Goal: Information Seeking & Learning: Learn about a topic

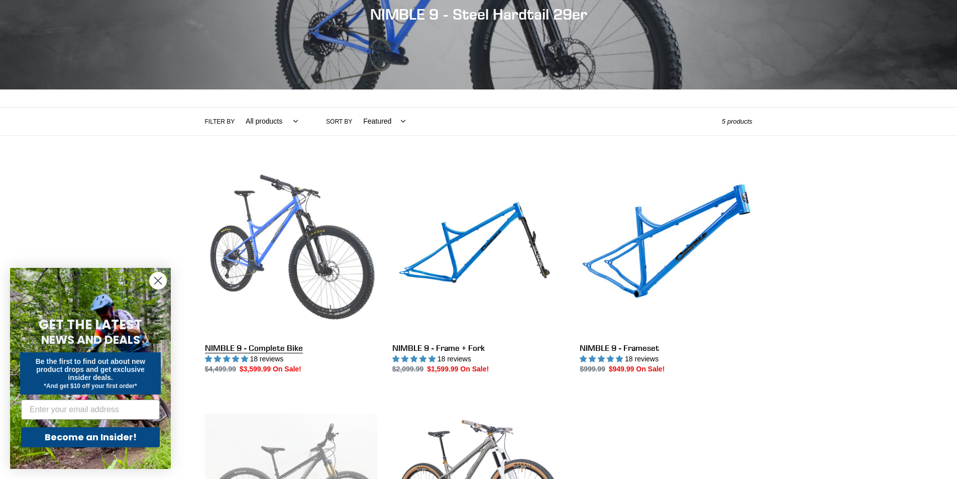
scroll to position [201, 0]
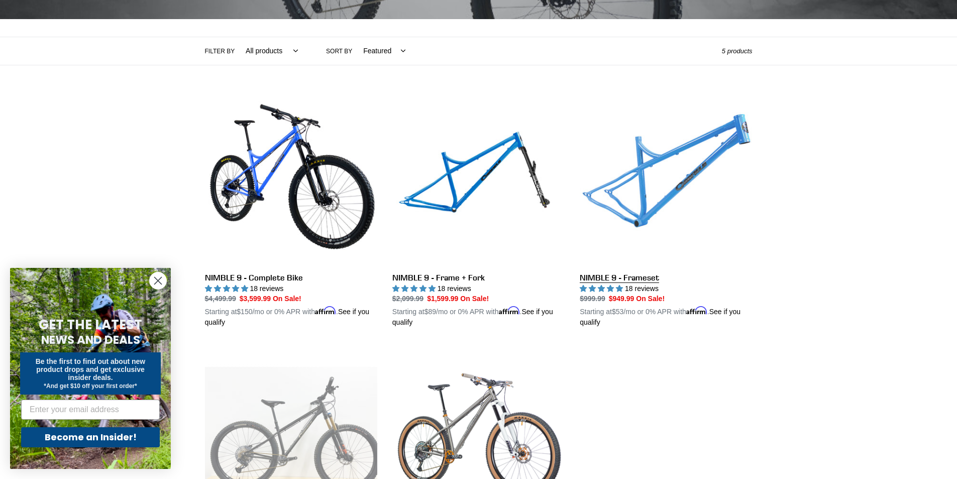
click at [618, 276] on link "NIMBLE 9 - Frameset" at bounding box center [666, 210] width 172 height 235
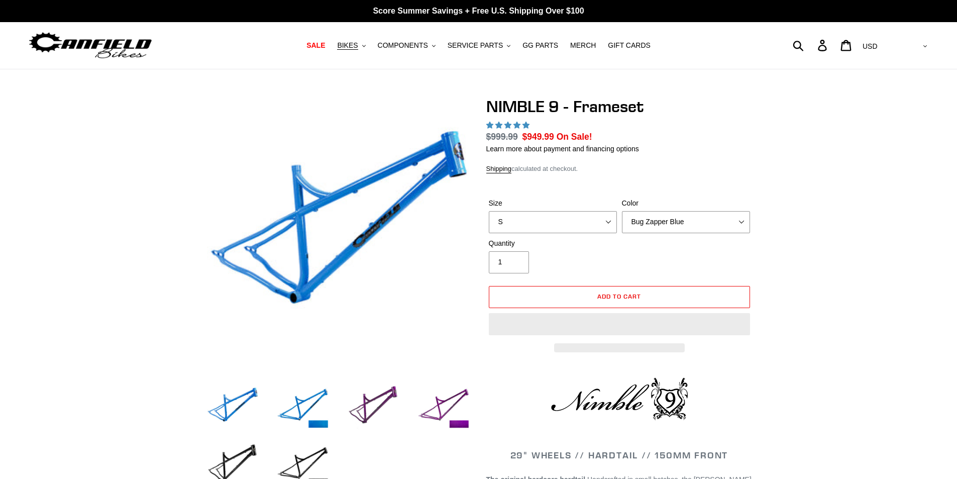
select select "highest-rating"
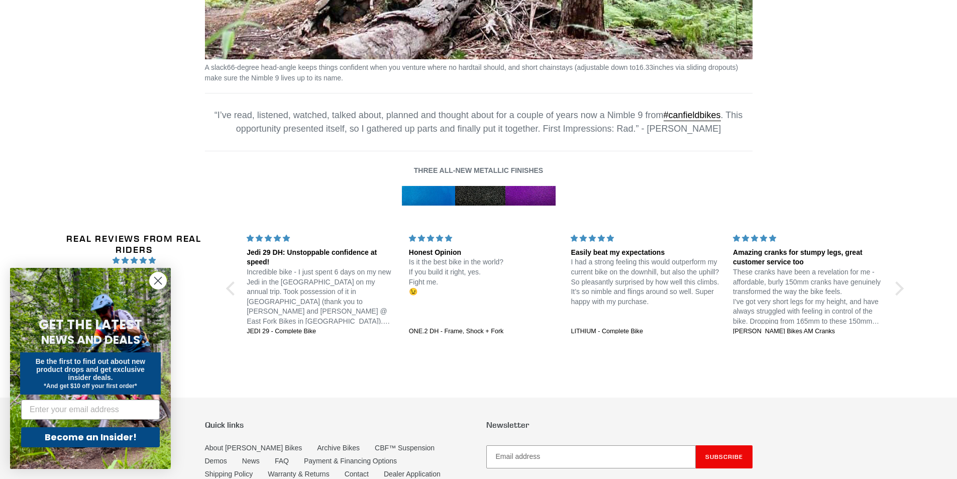
scroll to position [1557, 0]
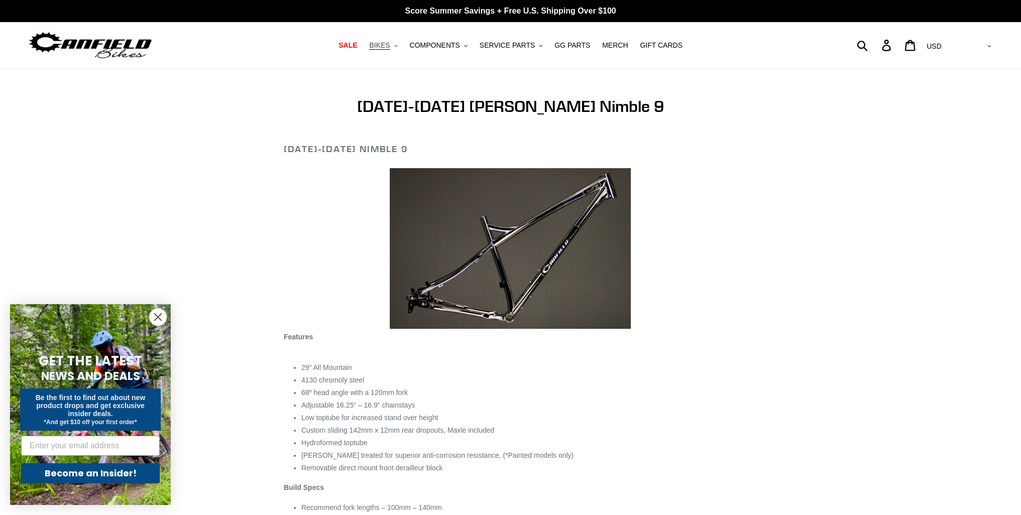
click at [390, 46] on span "BIKES" at bounding box center [379, 45] width 21 height 9
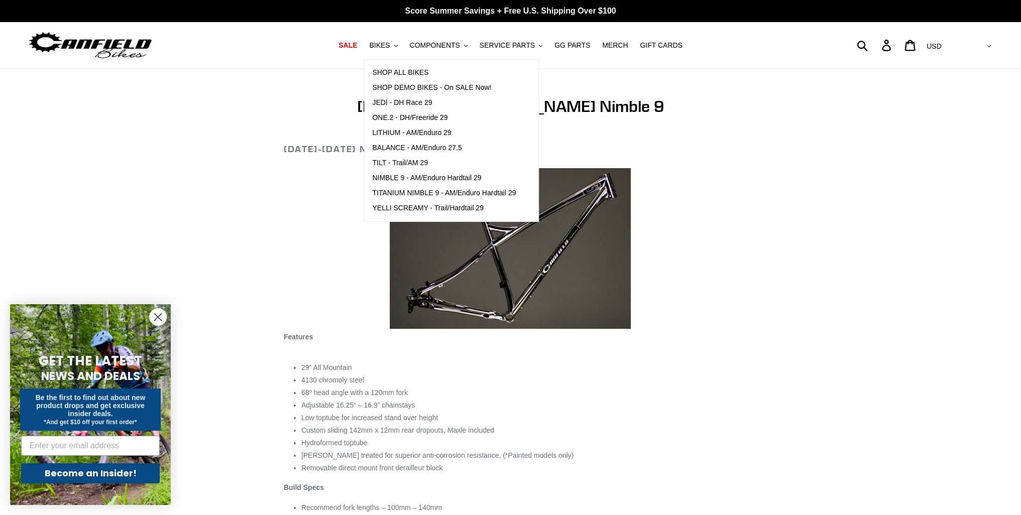
click at [609, 101] on h1 "2013-2015 Canfield Nimble 9" at bounding box center [511, 106] width 454 height 19
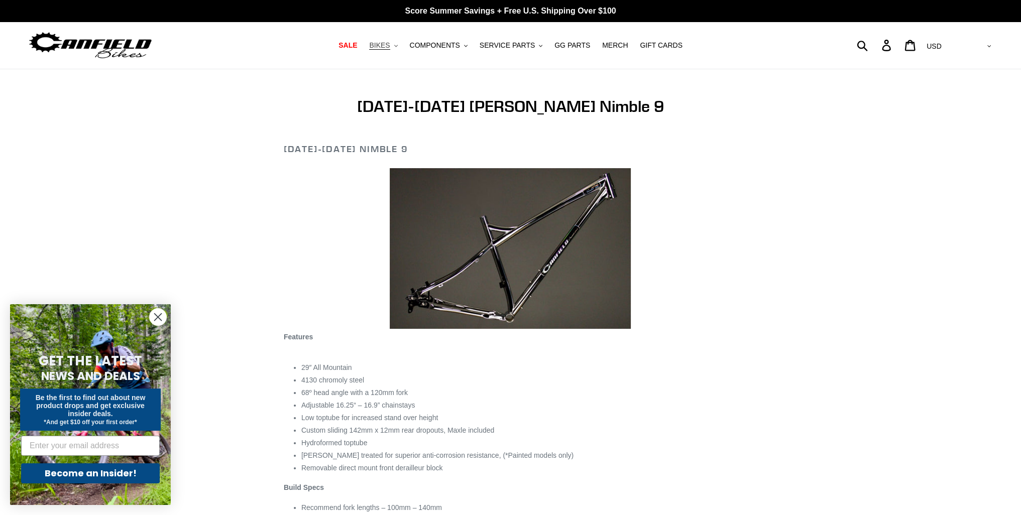
click at [390, 41] on span "BIKES" at bounding box center [379, 45] width 21 height 9
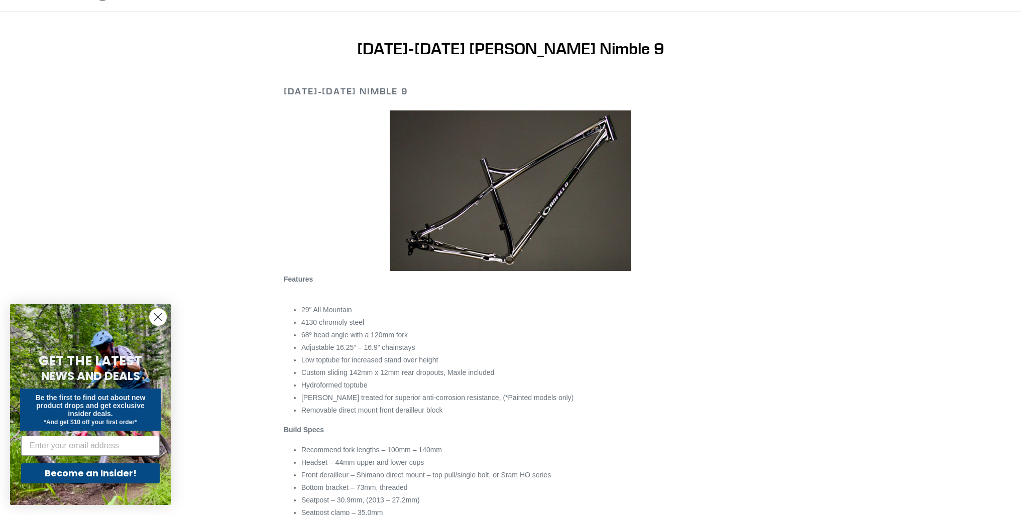
scroll to position [100, 0]
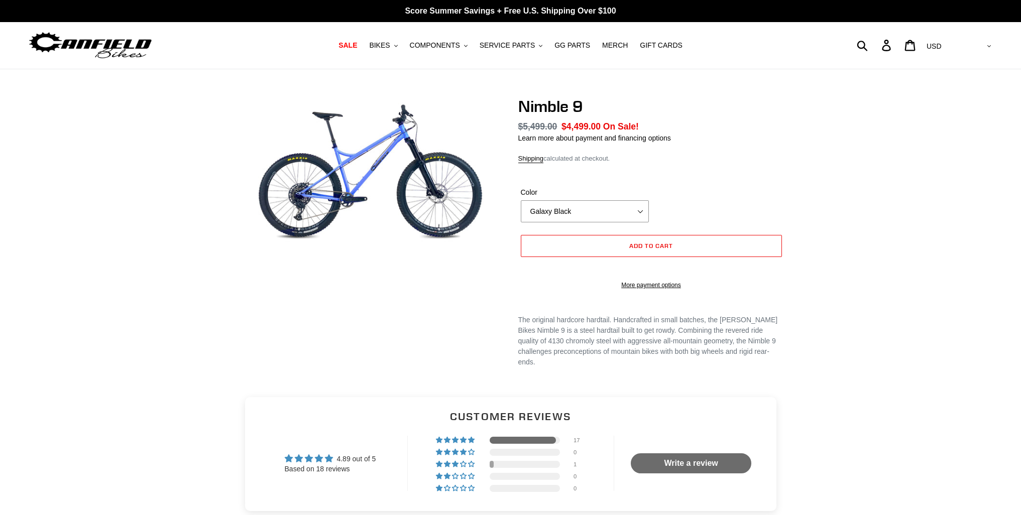
select select "highest-rating"
